Goal: Task Accomplishment & Management: Use online tool/utility

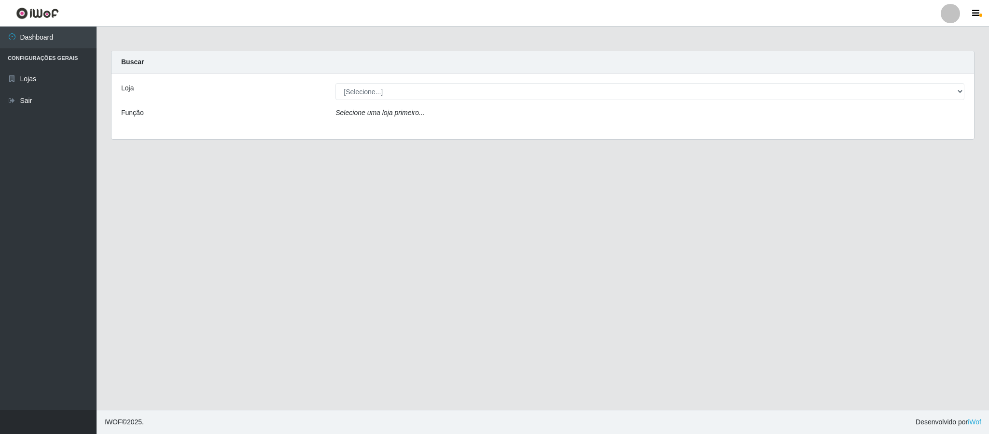
select select "463"
click at [336, 83] on select "[Selecione...] Queiroz Atacadão - Coophab" at bounding box center [650, 91] width 629 height 17
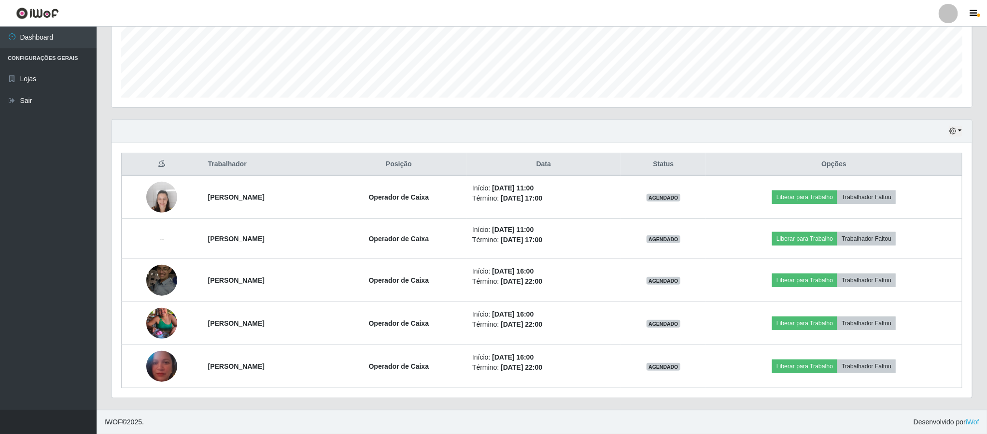
scroll to position [251, 0]
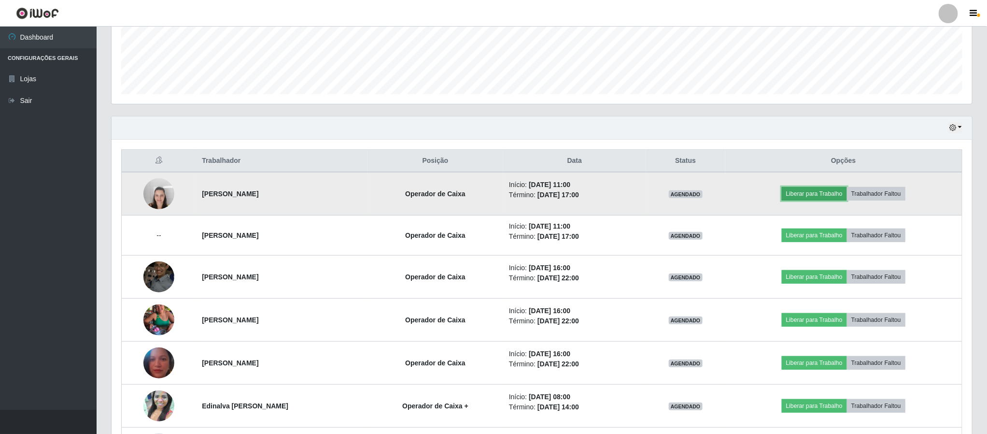
click at [831, 197] on button "Liberar para Trabalho" at bounding box center [814, 194] width 65 height 14
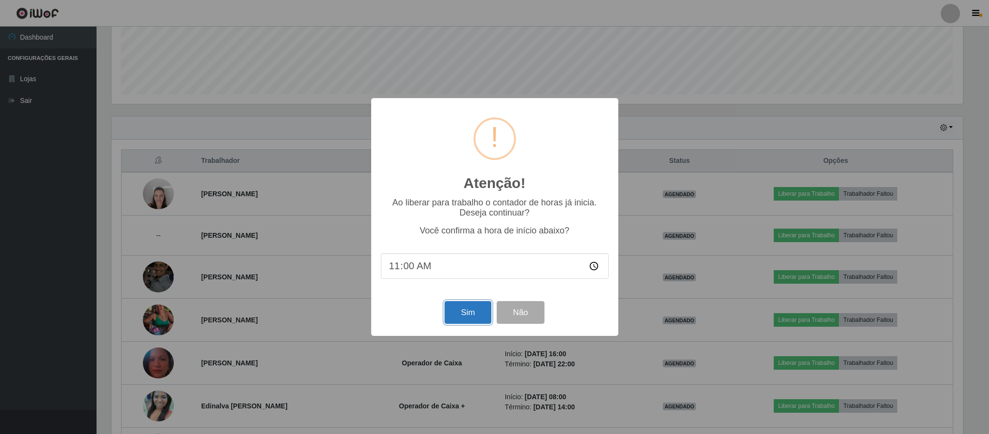
click at [474, 319] on button "Sim" at bounding box center [468, 312] width 47 height 23
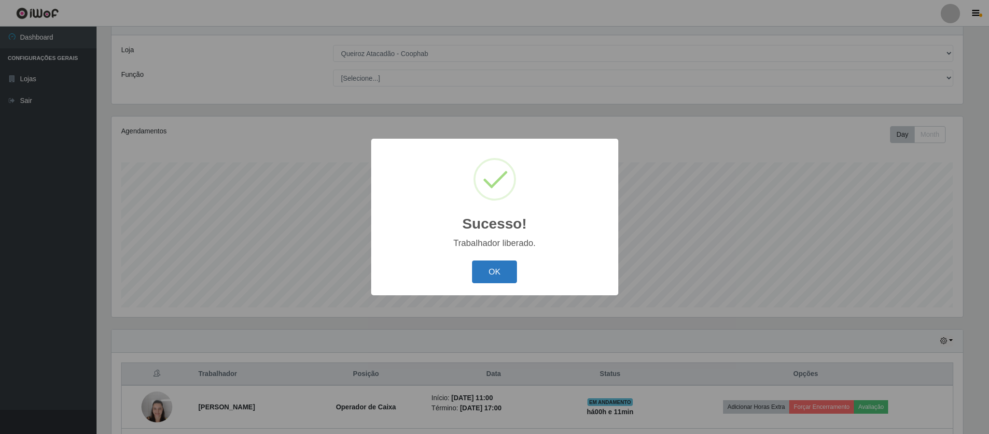
click at [499, 274] on button "OK" at bounding box center [494, 271] width 45 height 23
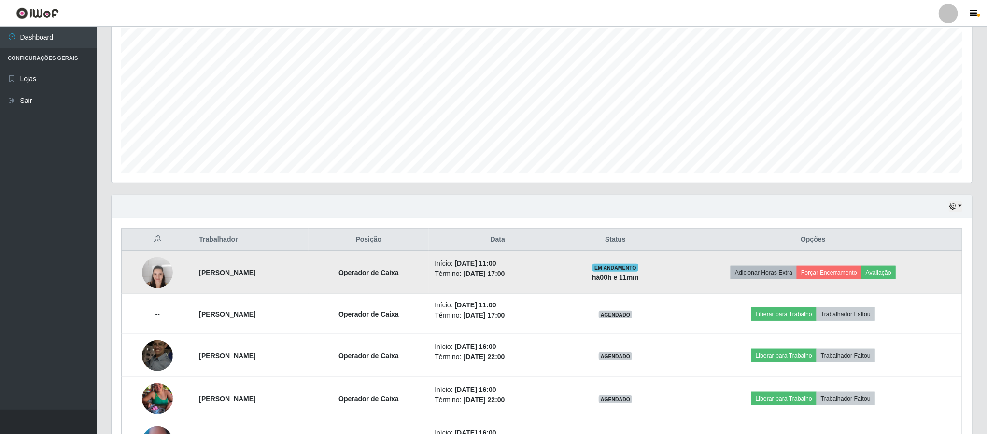
scroll to position [183, 0]
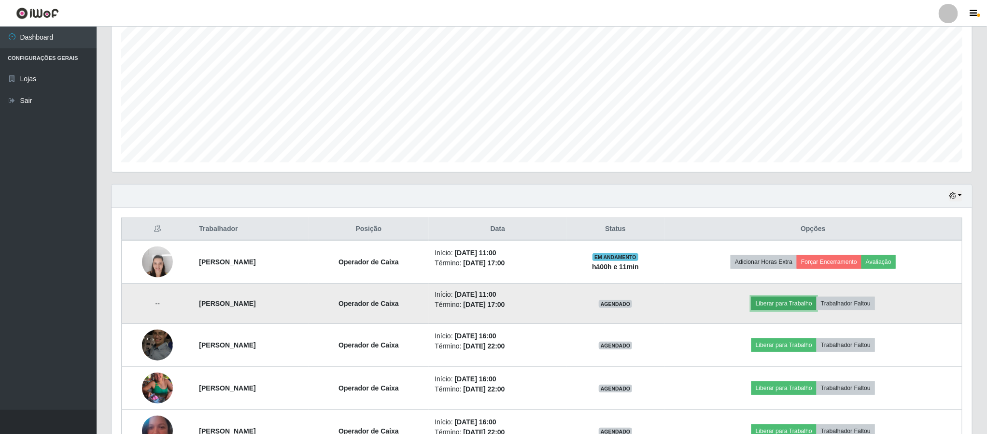
click at [814, 306] on button "Liberar para Trabalho" at bounding box center [783, 303] width 65 height 14
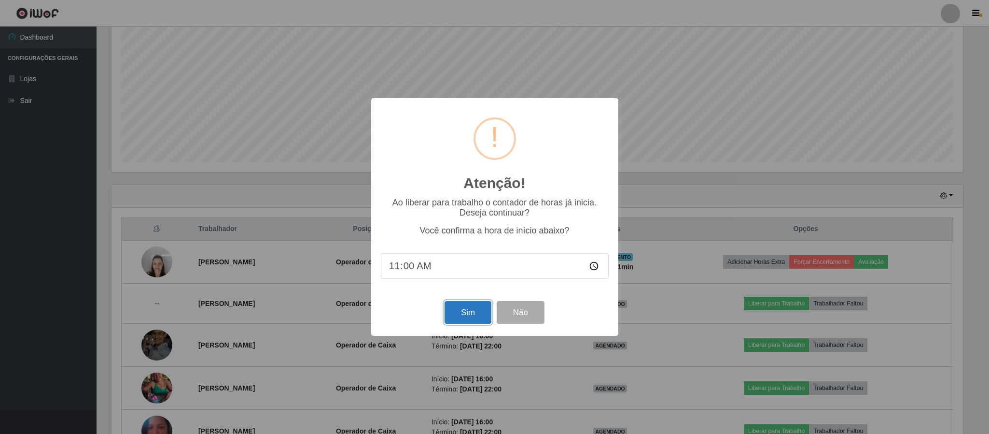
click at [473, 313] on button "Sim" at bounding box center [468, 312] width 47 height 23
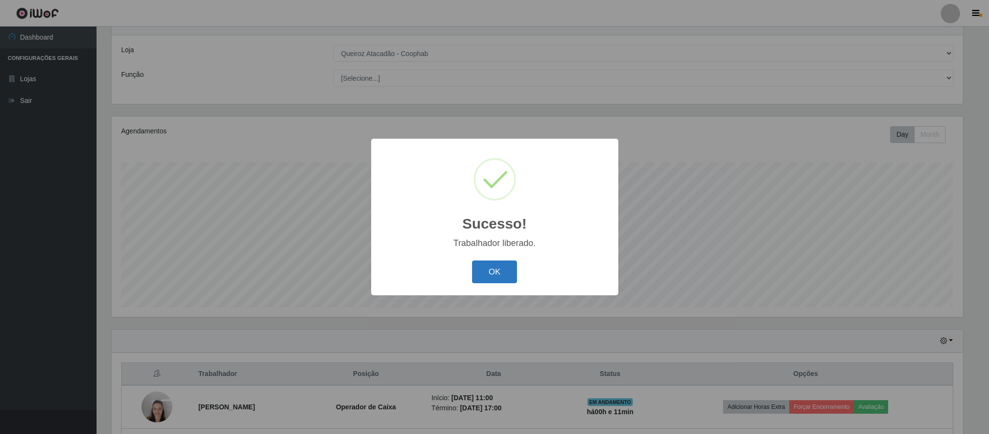
click at [500, 276] on button "OK" at bounding box center [494, 271] width 45 height 23
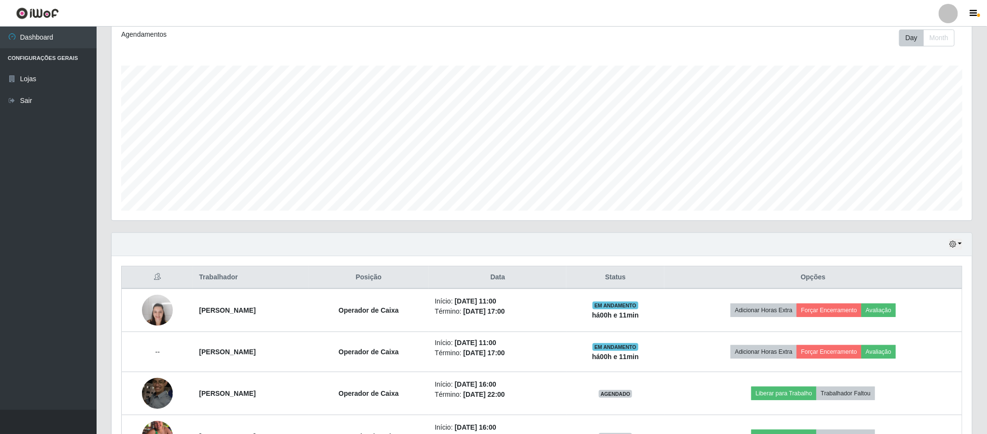
scroll to position [106, 0]
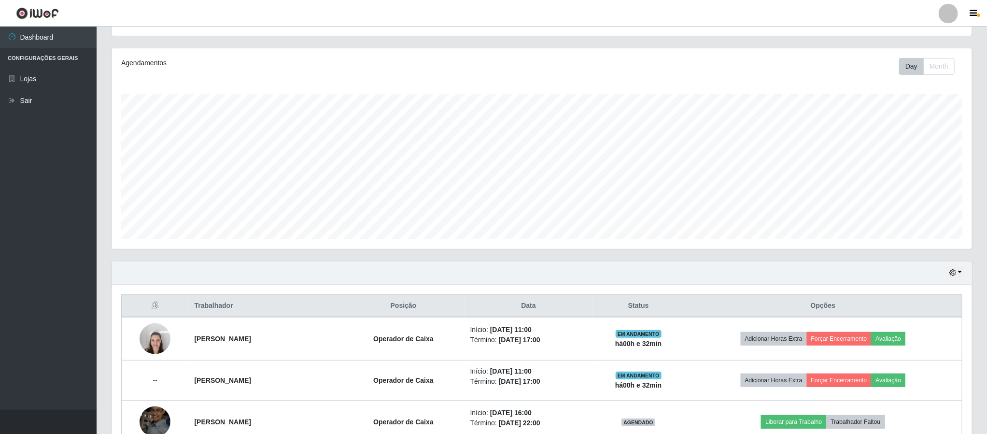
drag, startPoint x: 984, startPoint y: 172, endPoint x: 988, endPoint y: 203, distance: 31.2
click at [987, 223] on html "Perfil Alterar Senha Sair Dashboard Configurações Gerais Lojas Sair Carregando.…" at bounding box center [493, 320] width 987 height 853
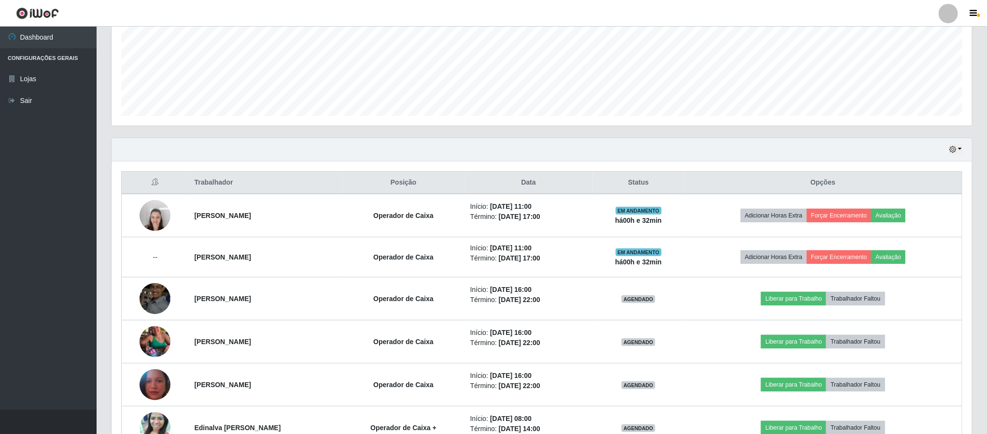
scroll to position [237, 0]
